Goal: Task Accomplishment & Management: Manage account settings

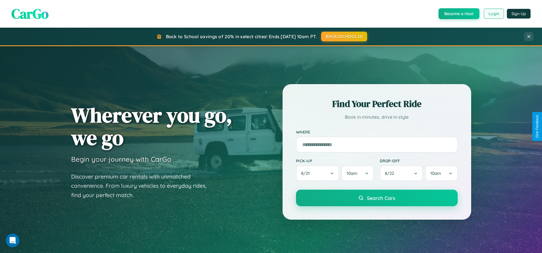
click at [493, 14] on button "Login" at bounding box center [494, 14] width 20 height 10
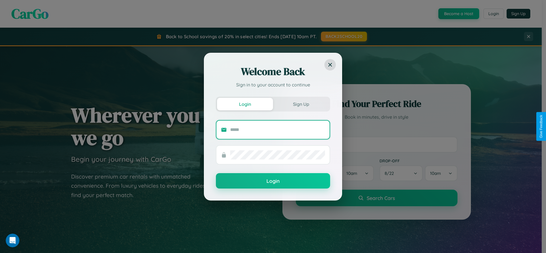
click at [278, 130] on input "text" at bounding box center [277, 129] width 95 height 9
type input "**********"
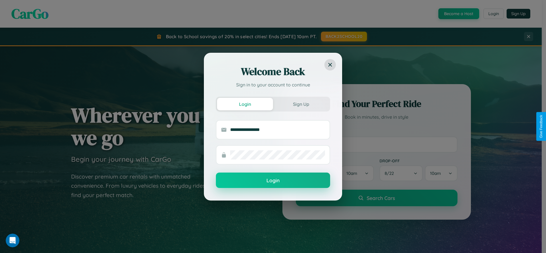
click at [273, 181] on button "Login" at bounding box center [273, 180] width 114 height 15
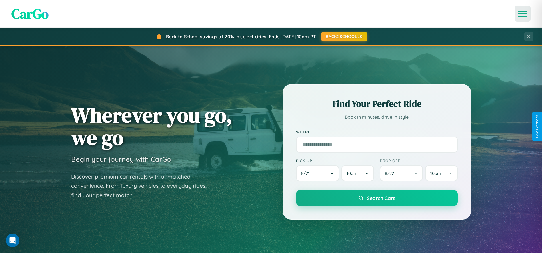
click at [523, 14] on icon "Open menu" at bounding box center [523, 13] width 8 height 5
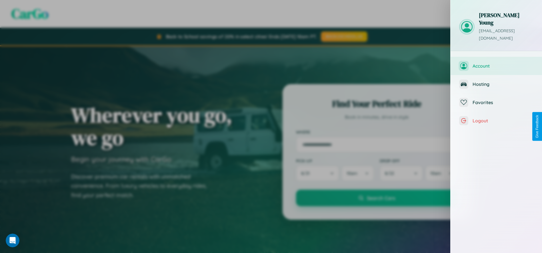
click at [496, 63] on span "Account" at bounding box center [503, 66] width 61 height 6
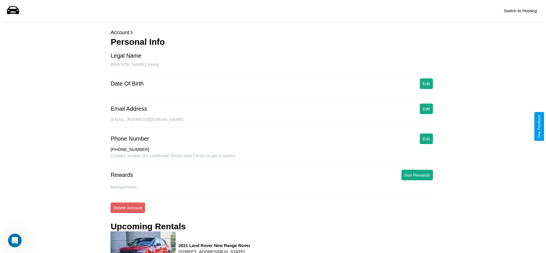
scroll to position [74, 0]
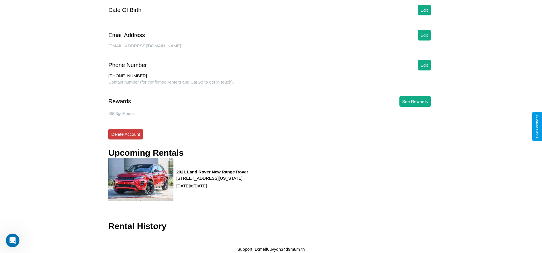
click at [125, 134] on button "Delete Account" at bounding box center [125, 134] width 35 height 11
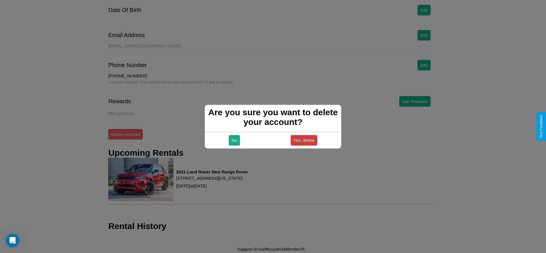
click at [304, 140] on button "Yes, delete" at bounding box center [304, 140] width 27 height 11
